Goal: Task Accomplishment & Management: Complete application form

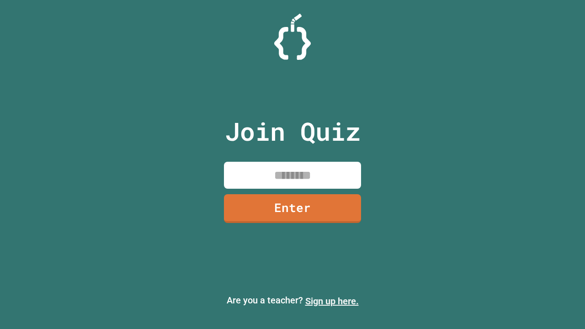
click at [332, 301] on link "Sign up here." at bounding box center [331, 301] width 53 height 11
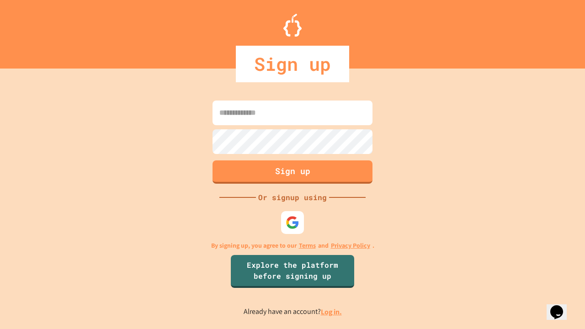
click at [332, 312] on link "Log in." at bounding box center [331, 312] width 21 height 10
